Goal: Transaction & Acquisition: Download file/media

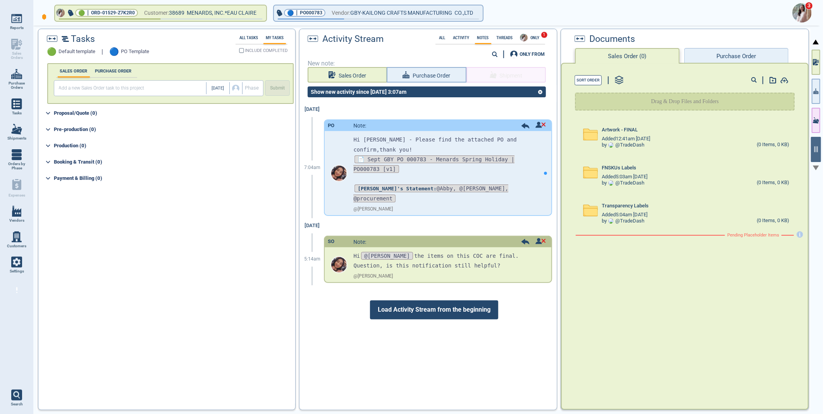
click at [800, 12] on img at bounding box center [801, 12] width 19 height 19
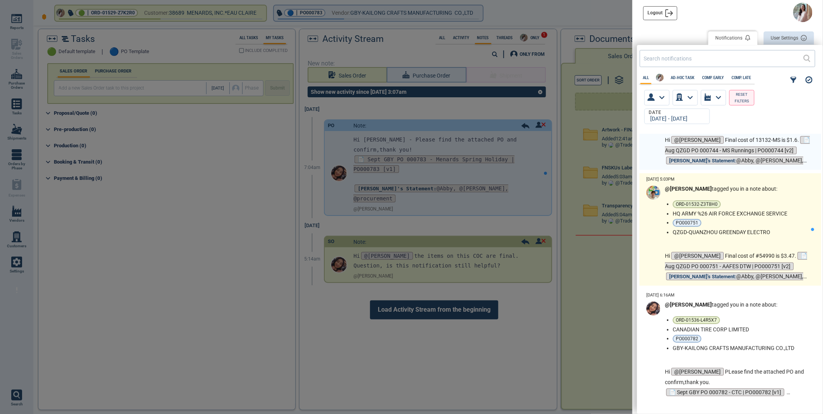
scroll to position [215, 0]
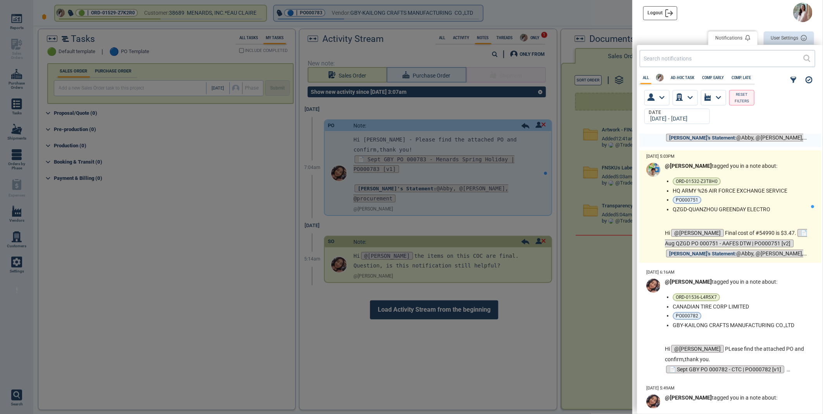
click at [769, 192] on li "HQ ARMY %26 AIR FORCE EXCHANGE SERVICE" at bounding box center [739, 190] width 135 height 6
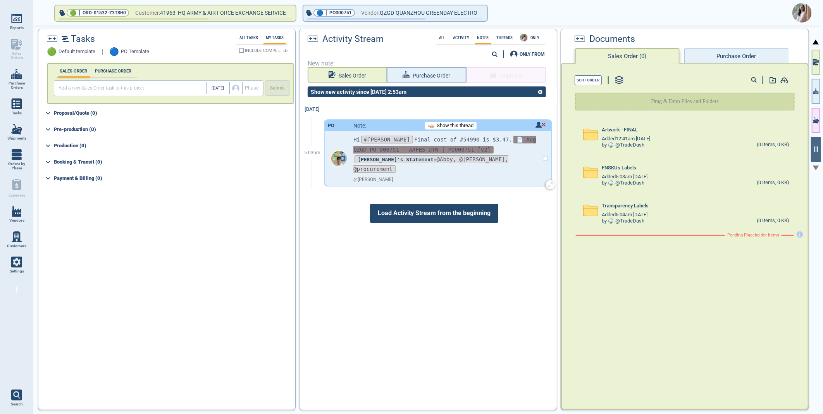
click at [525, 138] on span "📄 Aug QZGD PO 000751 - AAFES DTW | PO000751 [v2]" at bounding box center [444, 144] width 182 height 17
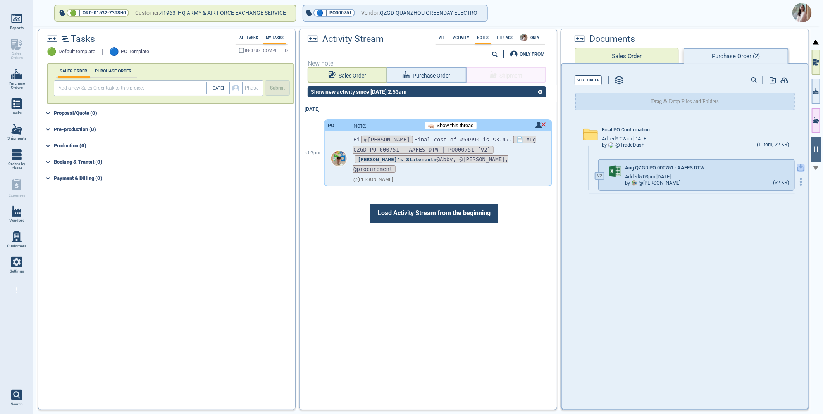
click at [798, 167] on icon "button" at bounding box center [800, 166] width 5 height 5
click at [803, 12] on img at bounding box center [801, 12] width 19 height 19
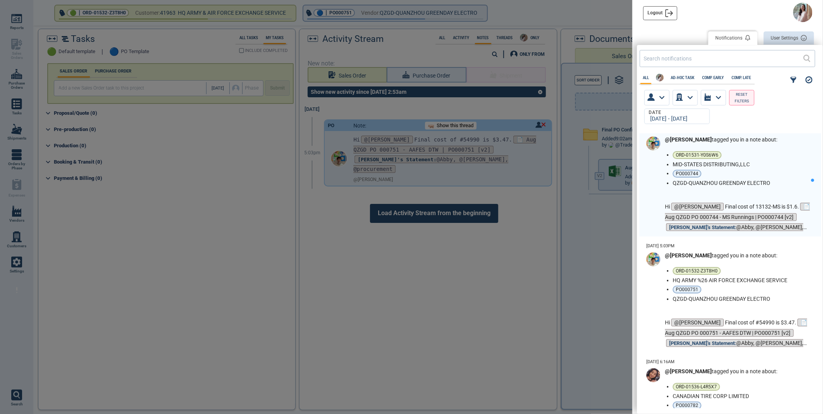
scroll to position [129, 0]
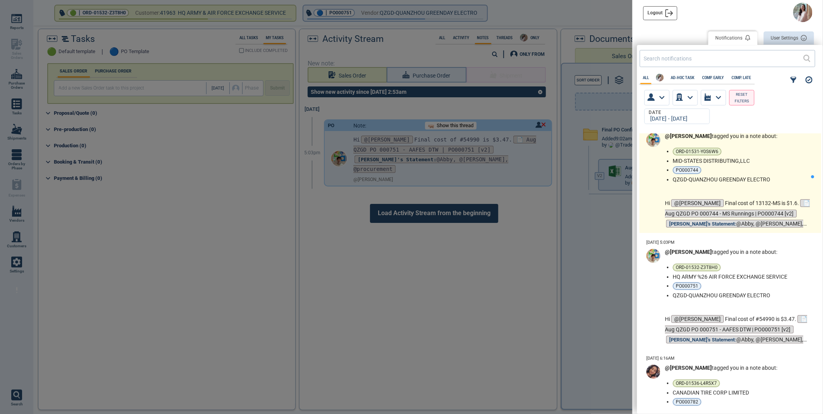
click at [777, 167] on li "PO000744" at bounding box center [739, 170] width 135 height 8
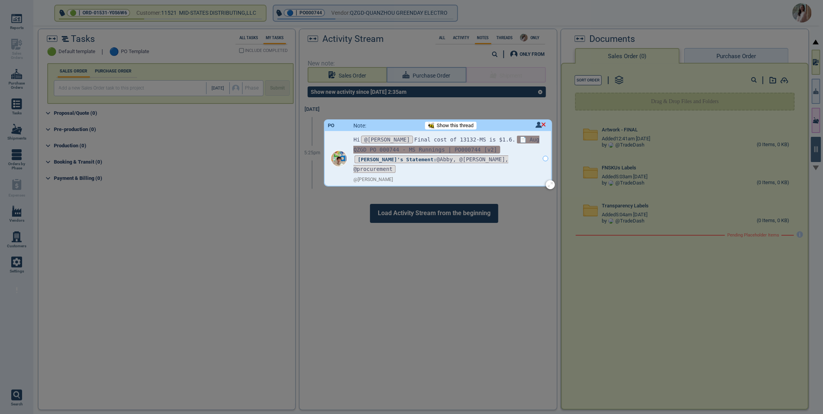
click at [428, 148] on span "📄 Aug QZGD PO 000744 - MS Runnings | PO000744 [v2]" at bounding box center [446, 144] width 186 height 17
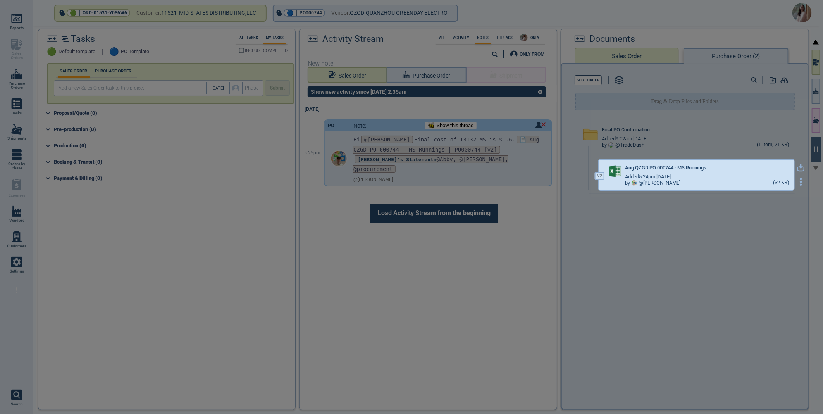
click at [796, 167] on icon "button" at bounding box center [800, 169] width 9 height 5
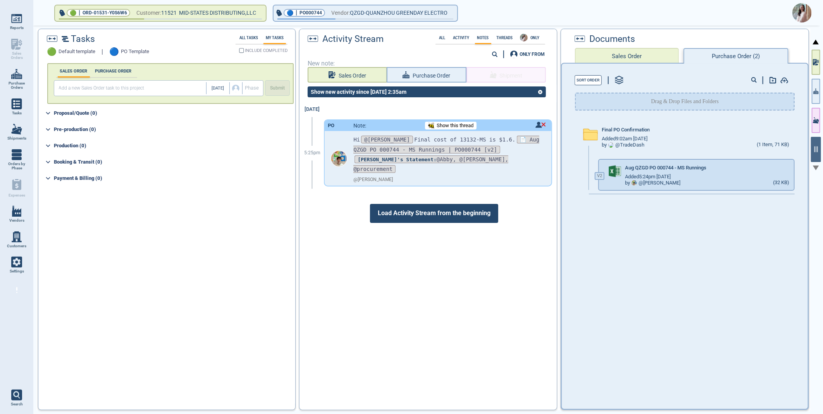
click at [800, 17] on img at bounding box center [801, 12] width 19 height 19
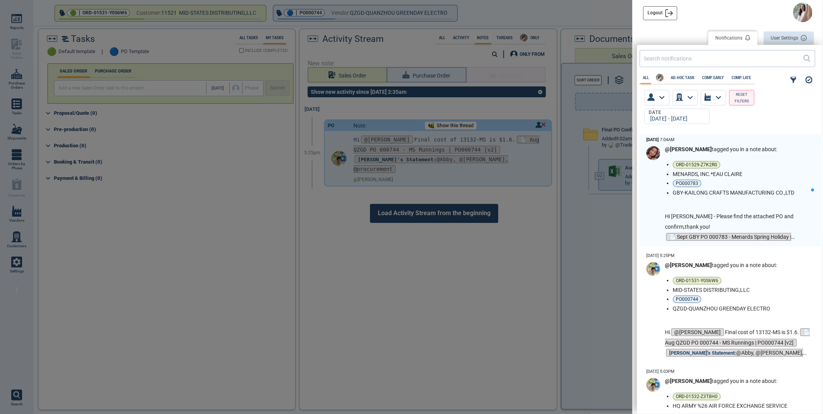
scroll to position [272, 181]
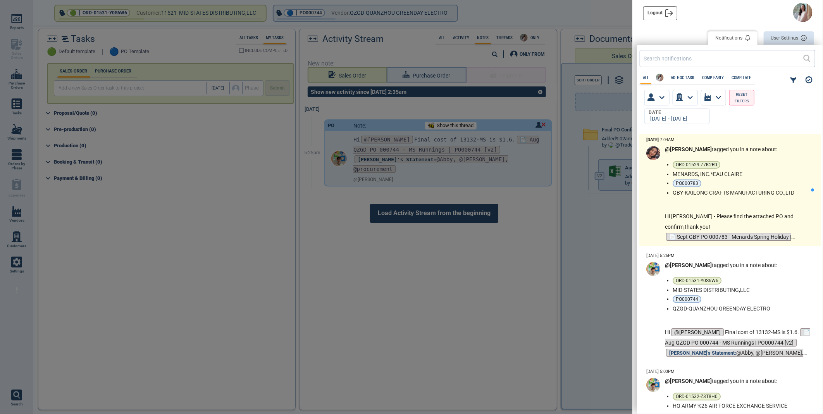
click at [745, 170] on ul "ORD-01529-Z7K2R0 MENARDS, INC.*EAU CLAIRE PO000783 GBY-KAILONG CRAFTS MANUFACTU…" at bounding box center [741, 178] width 138 height 35
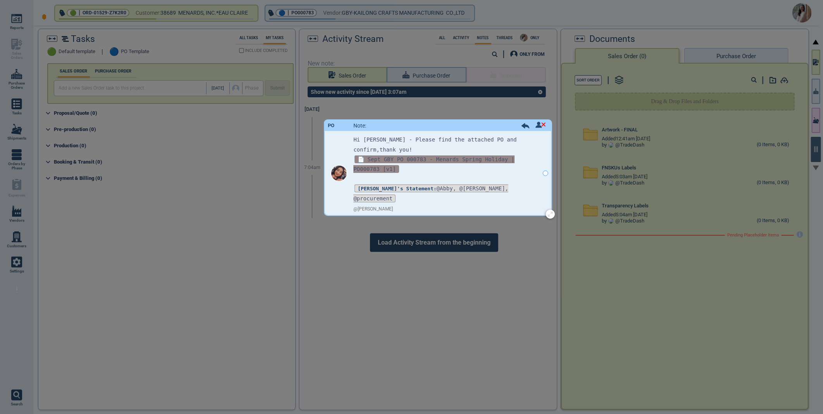
click at [477, 157] on span "📄 Sept GBY PO 000783 - Menards Spring Holiday | PO000783 [v1]" at bounding box center [433, 163] width 161 height 17
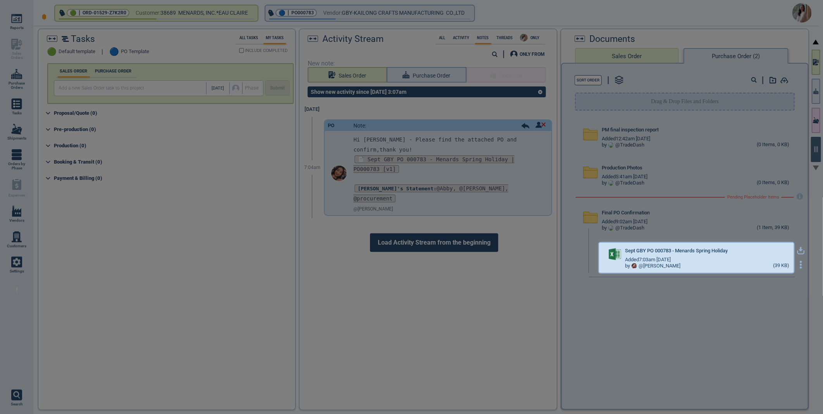
click at [798, 247] on icon "button" at bounding box center [800, 249] width 5 height 5
